Goal: Information Seeking & Learning: Learn about a topic

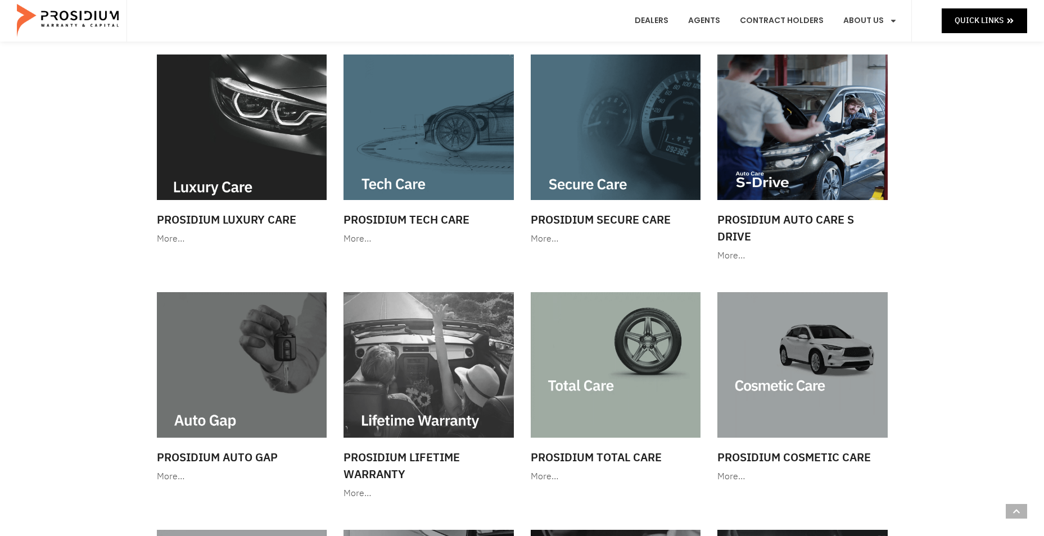
scroll to position [375, 0]
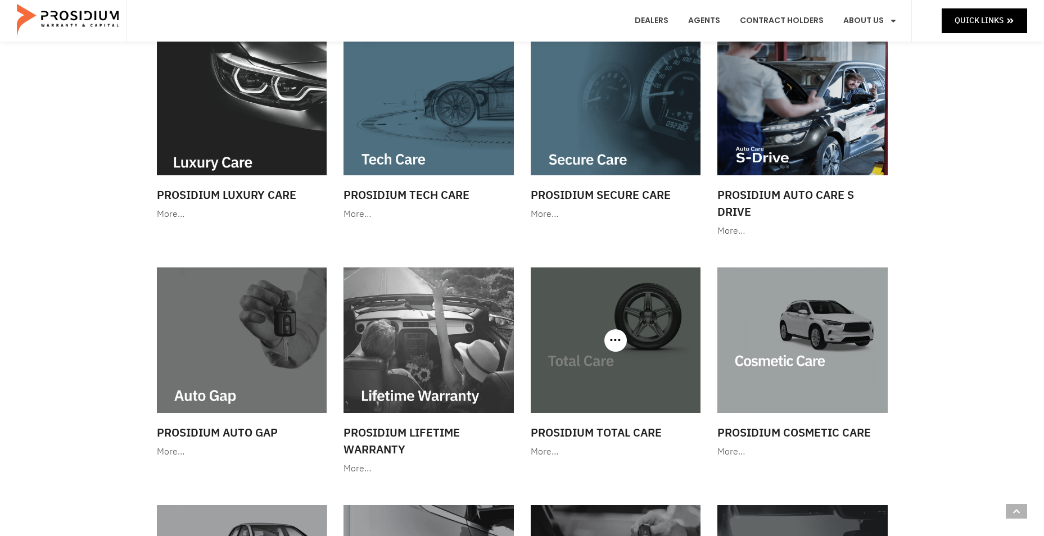
click at [563, 335] on img at bounding box center [616, 341] width 170 height 146
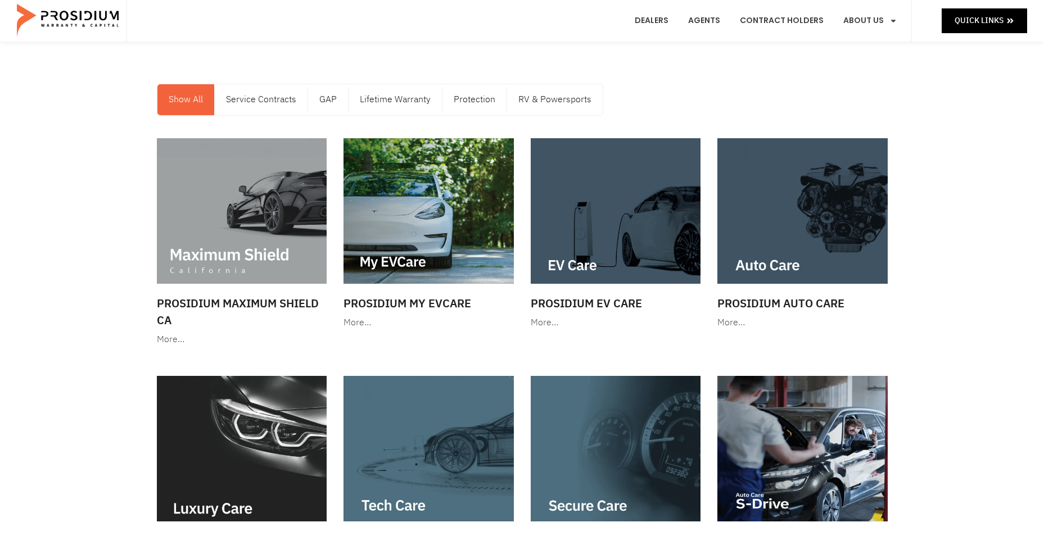
scroll to position [0, 0]
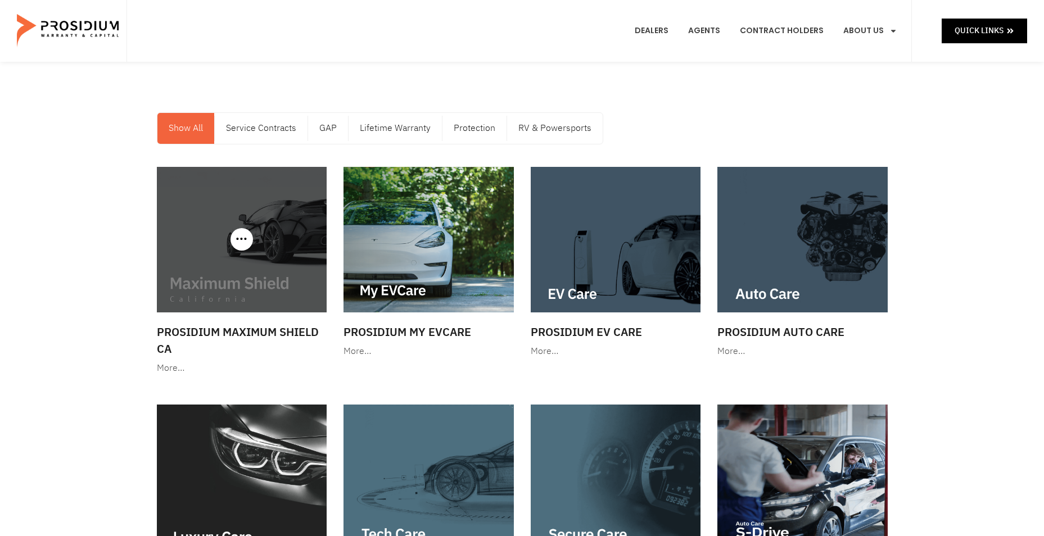
click at [271, 256] on img at bounding box center [242, 240] width 170 height 146
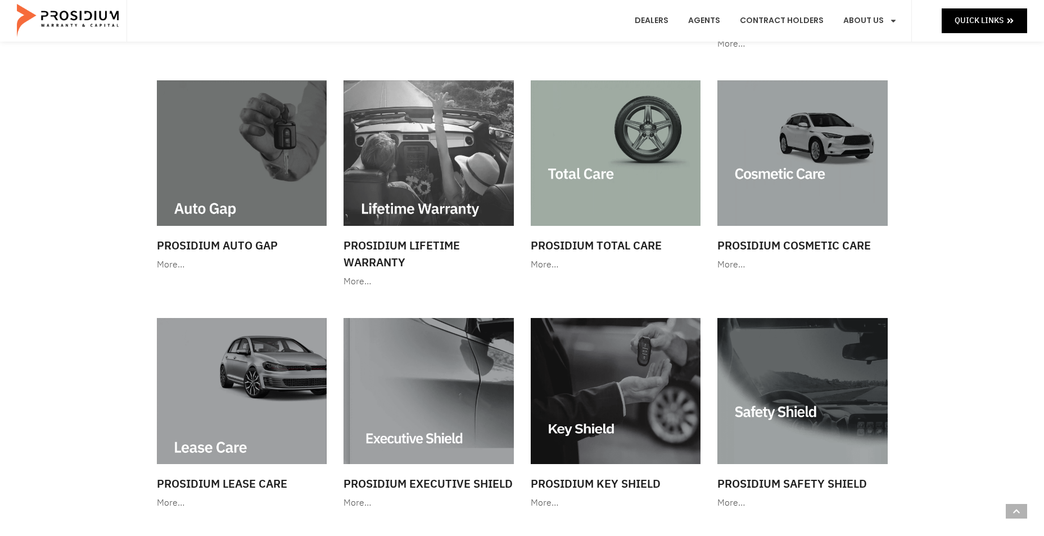
scroll to position [656, 0]
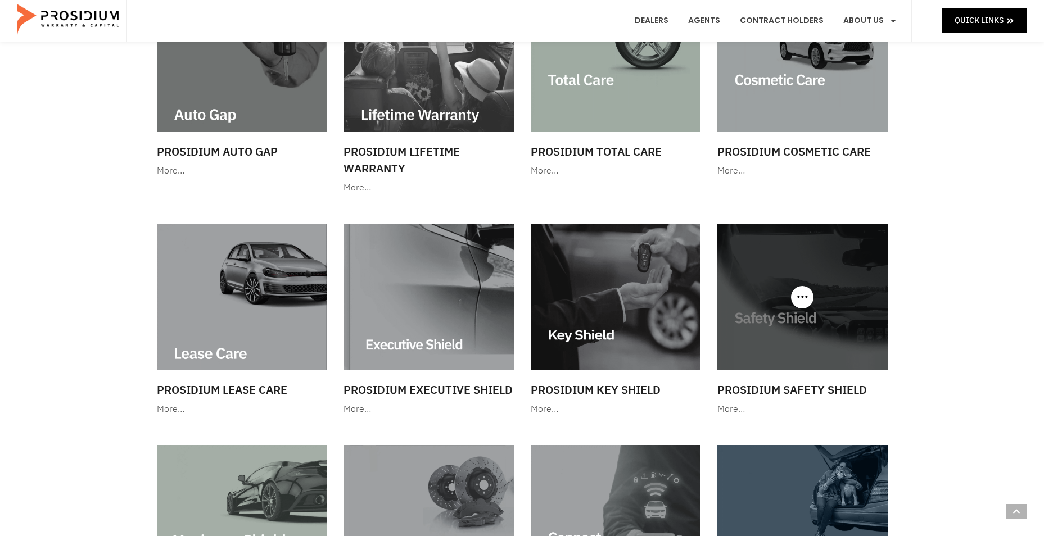
click at [784, 284] on img at bounding box center [802, 297] width 170 height 146
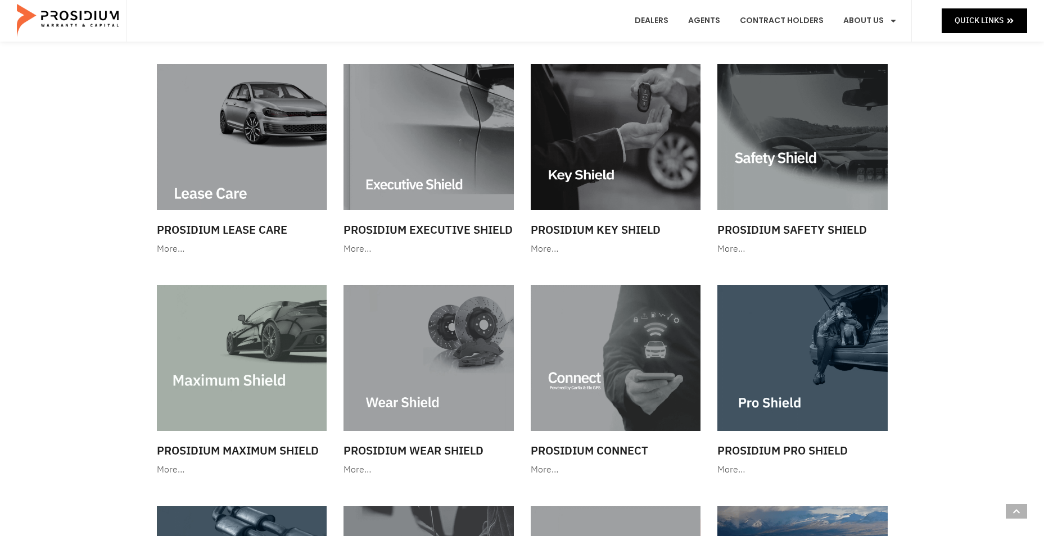
scroll to position [843, 0]
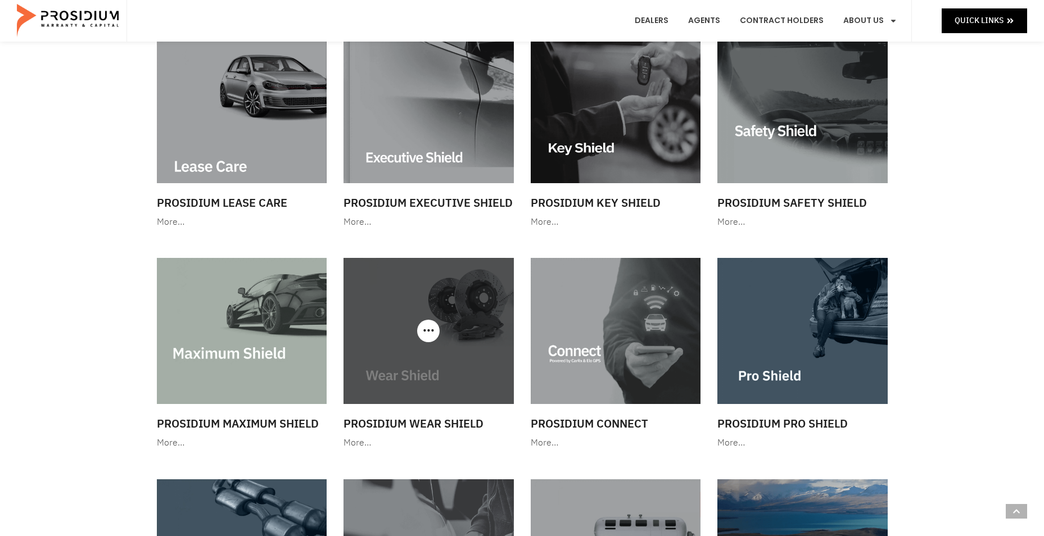
click at [455, 325] on img at bounding box center [428, 331] width 170 height 146
